Goal: Navigation & Orientation: Find specific page/section

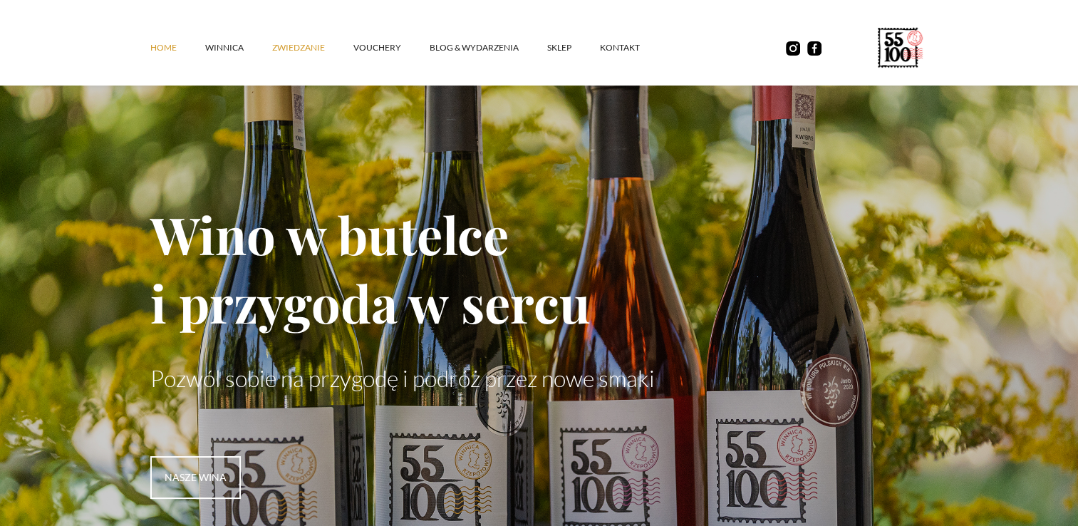
click at [279, 46] on link "ZWIEDZANIE" at bounding box center [312, 47] width 81 height 43
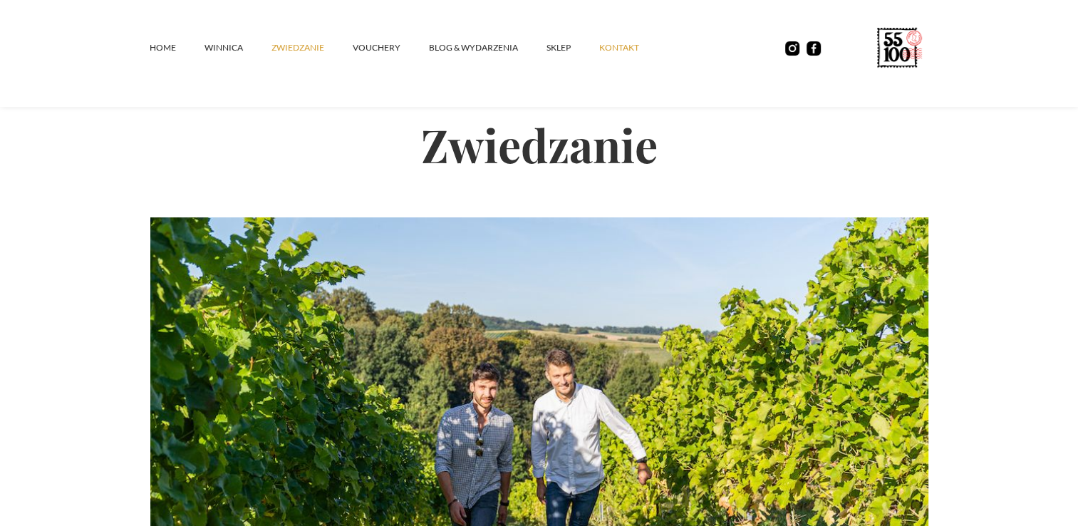
click at [606, 51] on link "kontakt" at bounding box center [633, 47] width 68 height 43
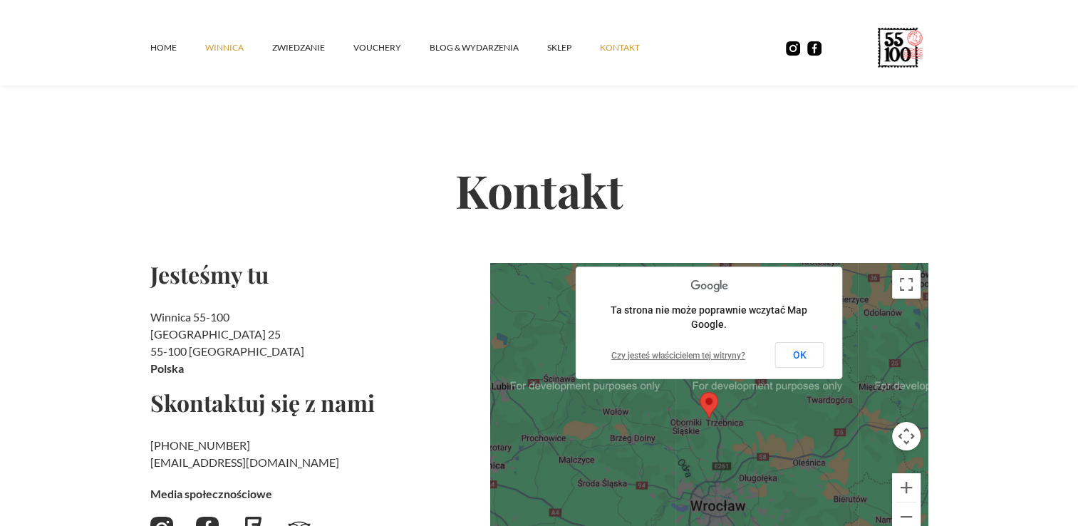
click at [236, 48] on link "winnica" at bounding box center [238, 47] width 67 height 43
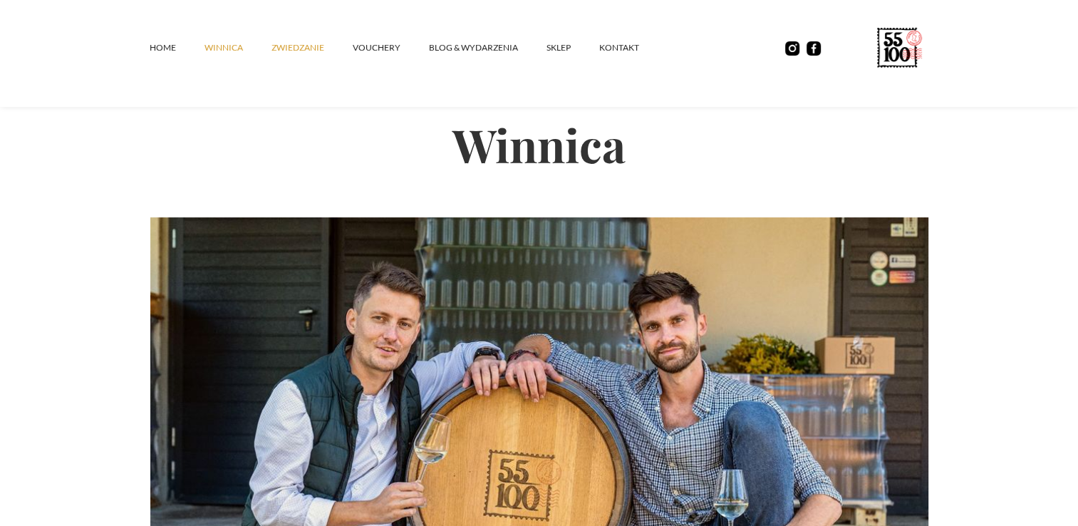
click at [306, 50] on link "ZWIEDZANIE" at bounding box center [312, 47] width 81 height 43
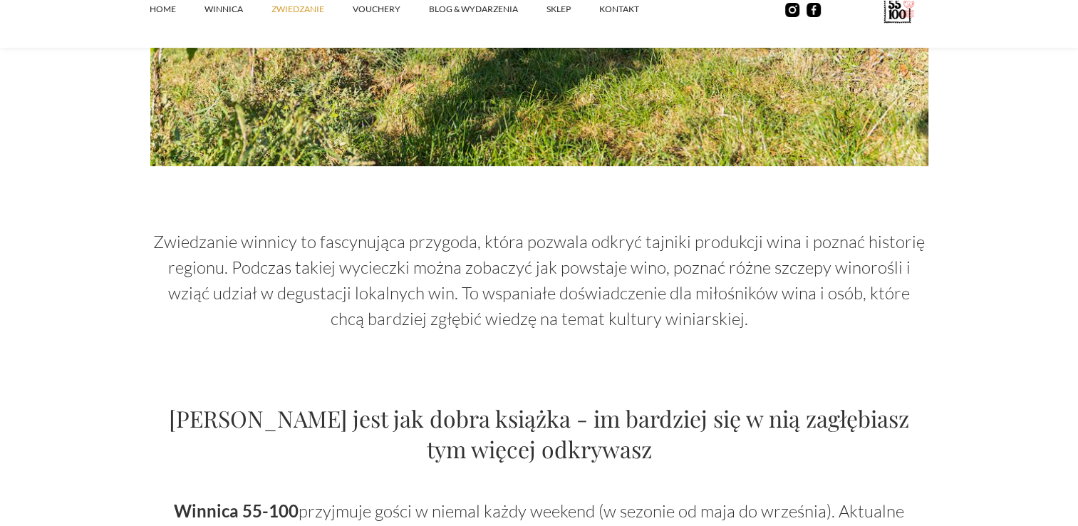
scroll to position [855, 0]
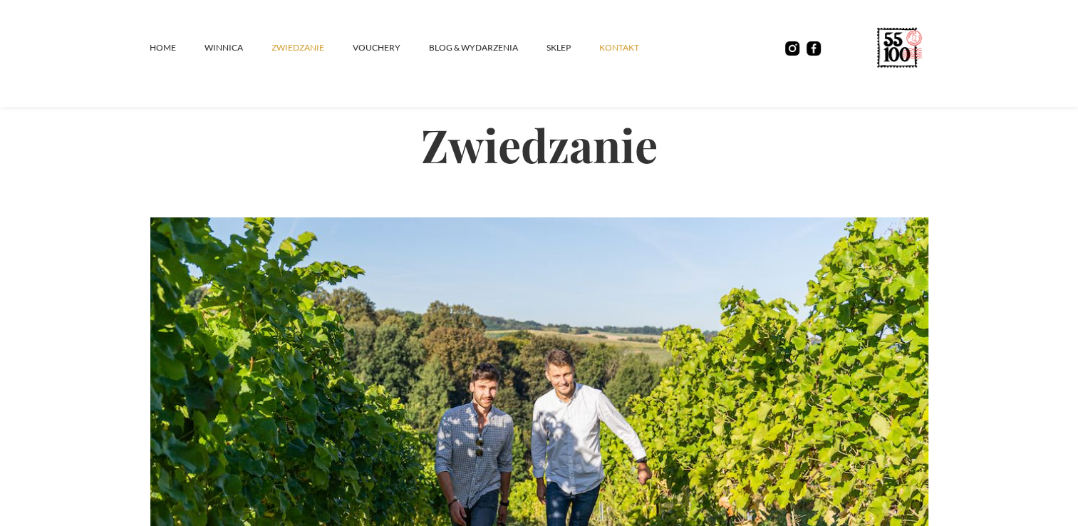
click at [619, 38] on link "kontakt" at bounding box center [633, 47] width 68 height 43
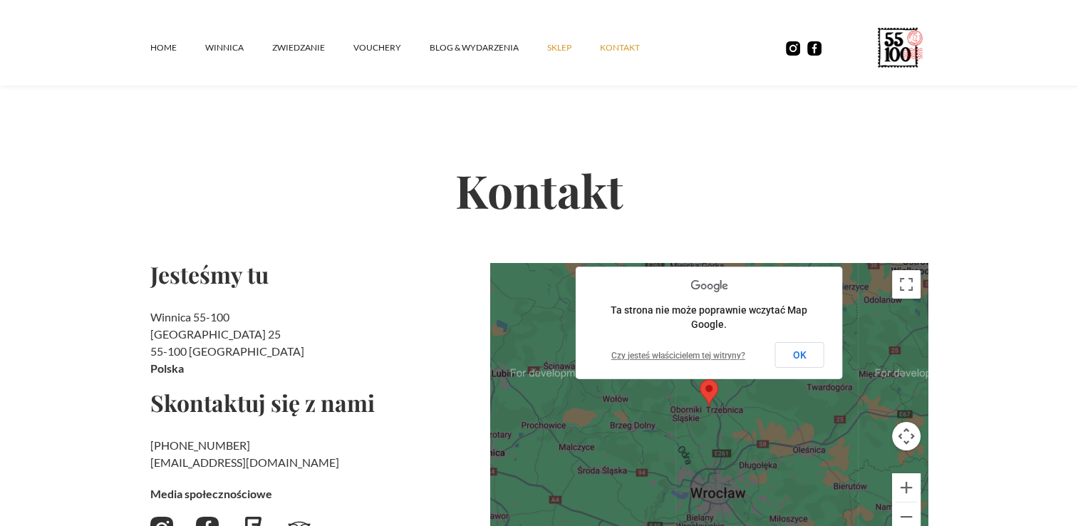
click at [565, 48] on link "SKLEP" at bounding box center [573, 47] width 53 height 43
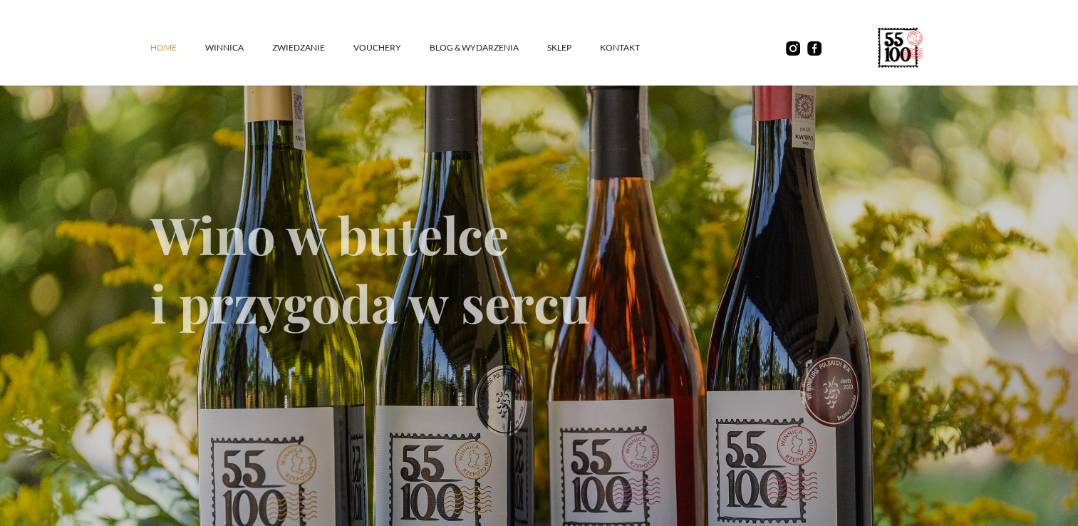
click at [896, 47] on icon at bounding box center [894, 54] width 11 height 14
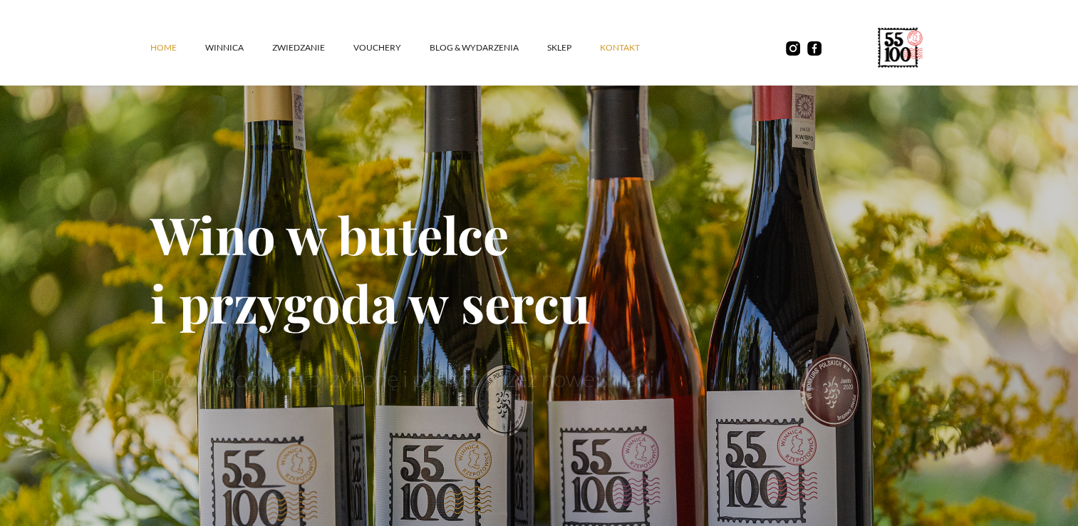
click at [601, 55] on link "kontakt" at bounding box center [634, 47] width 68 height 43
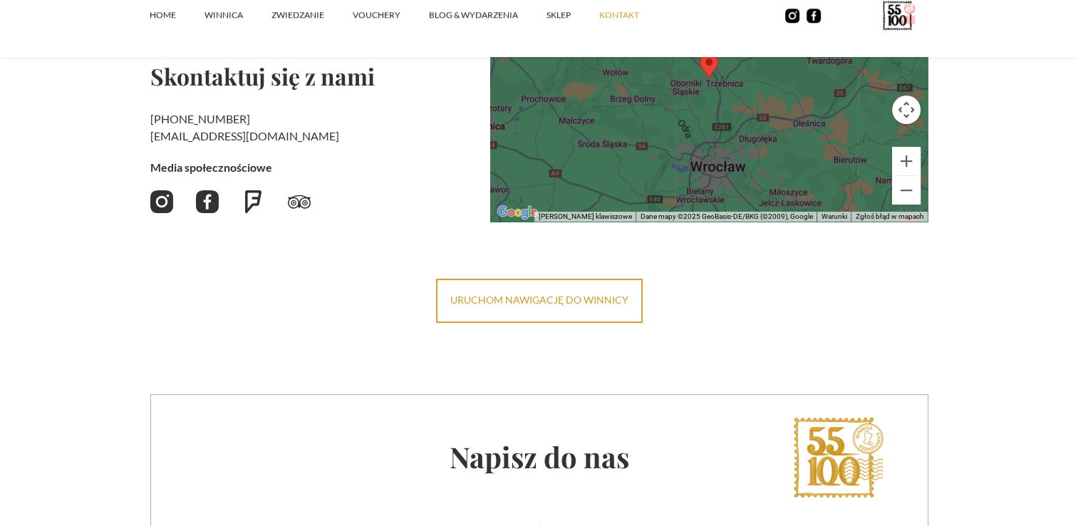
scroll to position [123, 0]
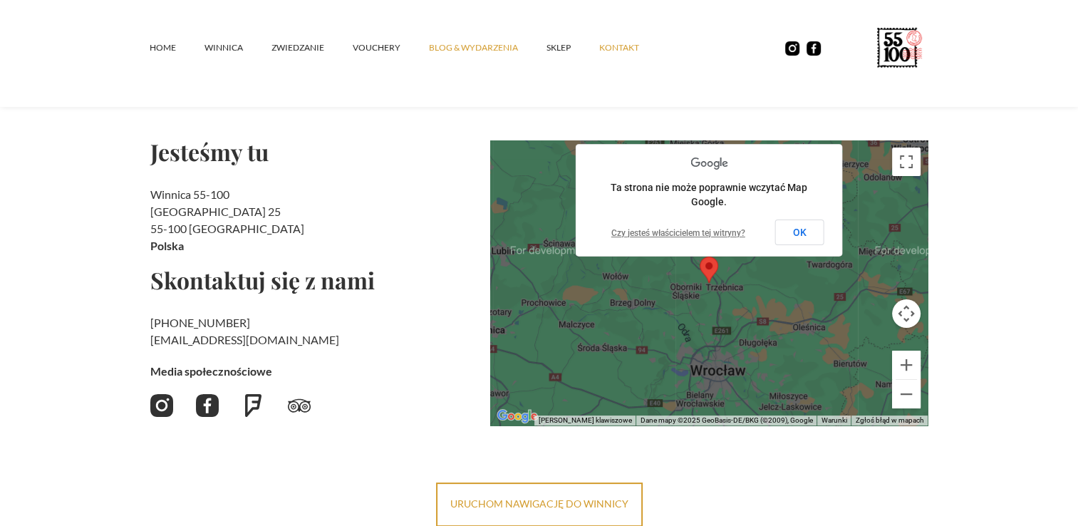
click at [545, 42] on link "Blog & Wydarzenia" at bounding box center [488, 47] width 118 height 43
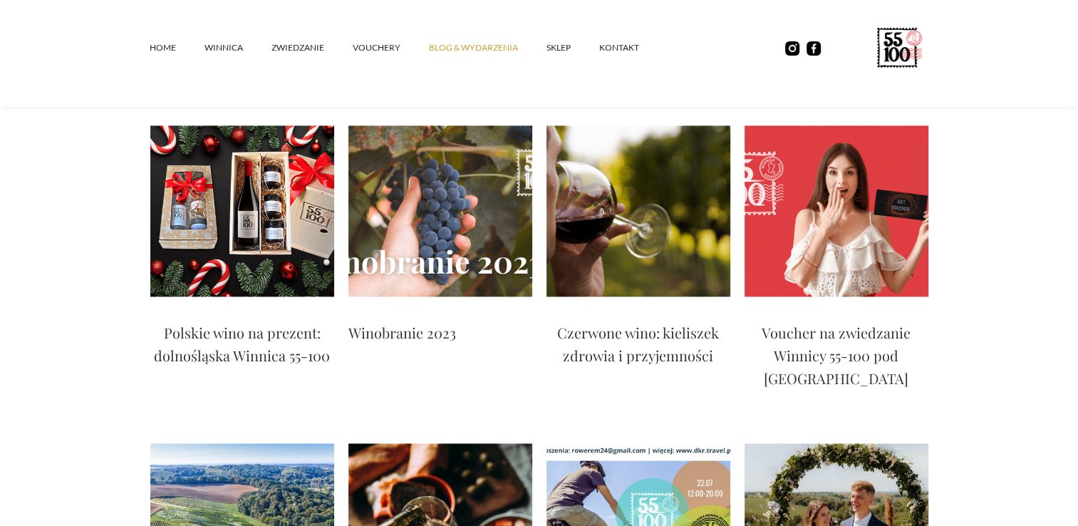
scroll to position [1271, 0]
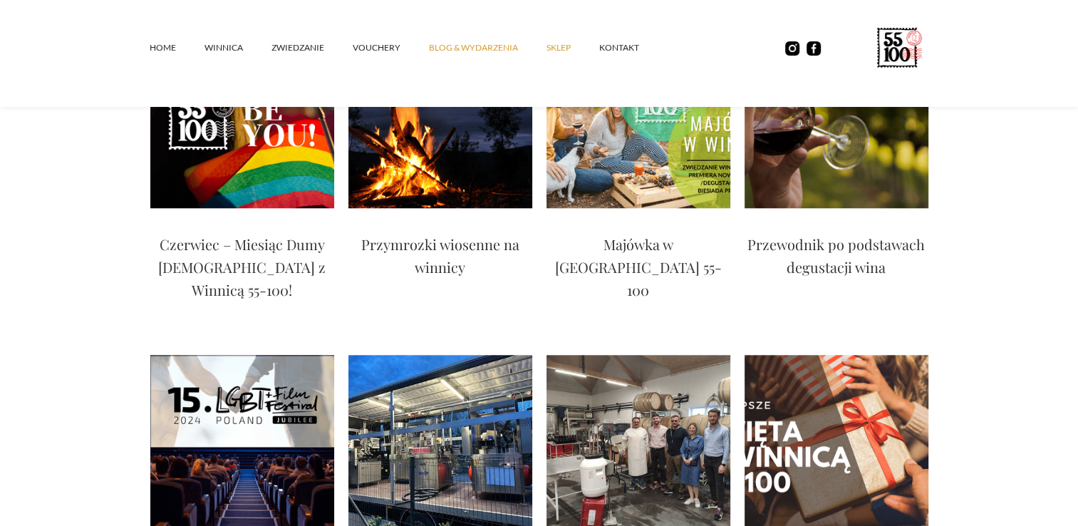
click at [562, 50] on link "SKLEP" at bounding box center [573, 47] width 53 height 43
